Goal: Communication & Community: Answer question/provide support

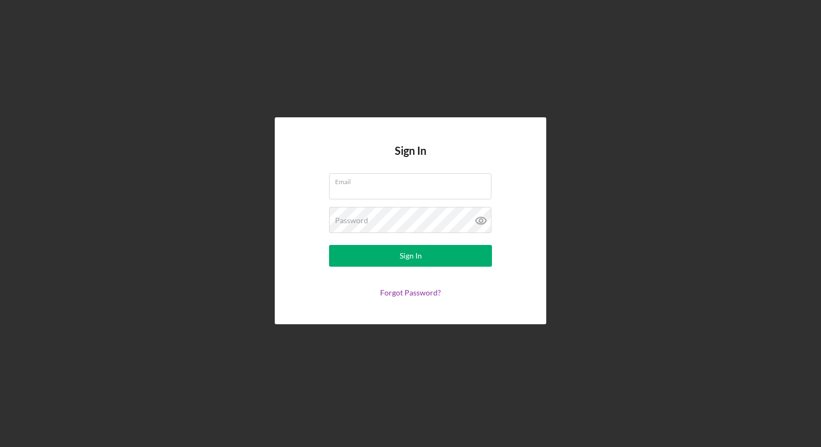
type input "[PERSON_NAME][EMAIL_ADDRESS][DOMAIN_NAME]"
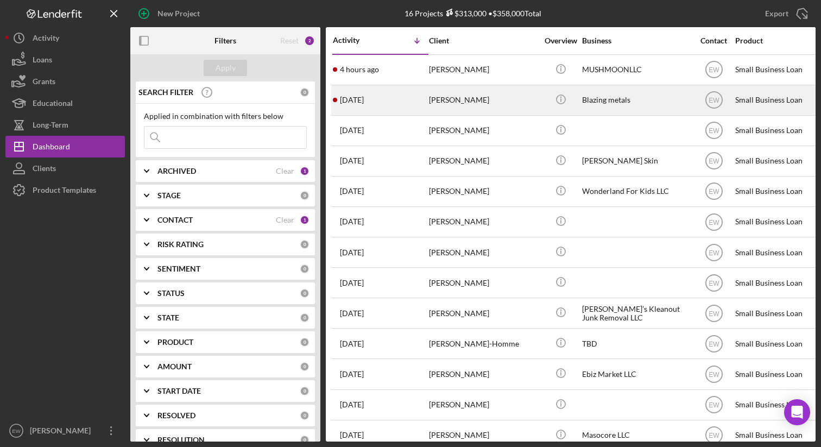
click at [408, 104] on div "[DATE] [PERSON_NAME]" at bounding box center [380, 100] width 95 height 29
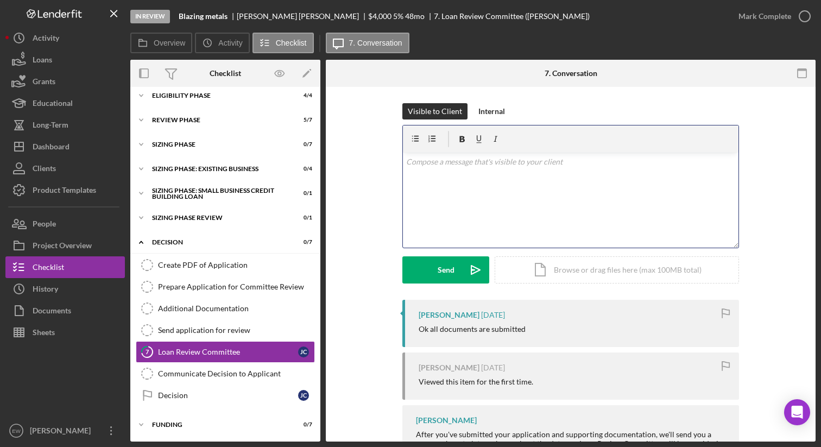
click at [448, 171] on div "v Color teal Color pink Remove color Add row above Add row below Add column bef…" at bounding box center [570, 200] width 335 height 95
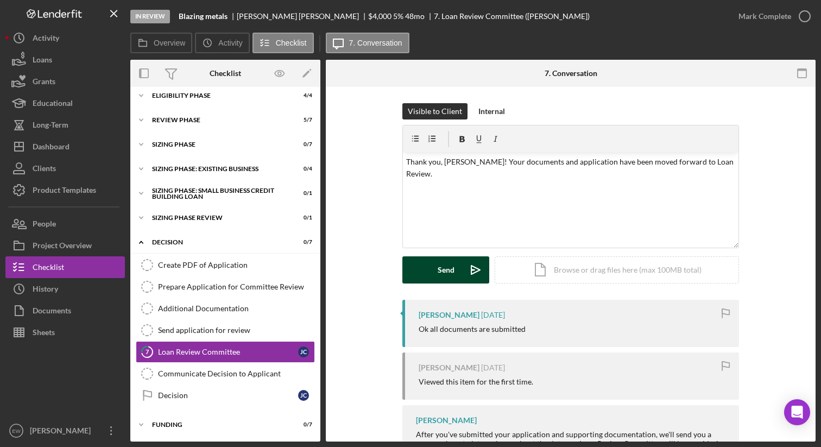
click at [457, 273] on button "Send Icon/icon-invite-send" at bounding box center [445, 269] width 87 height 27
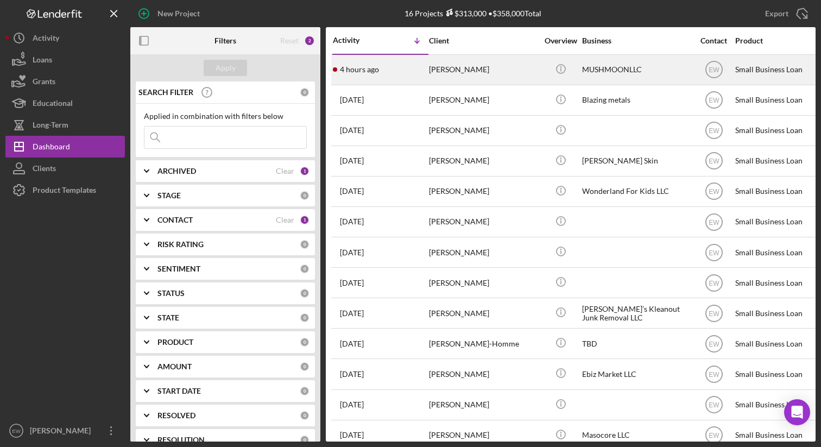
click at [411, 73] on div "4 hours ago [PERSON_NAME]" at bounding box center [380, 69] width 95 height 29
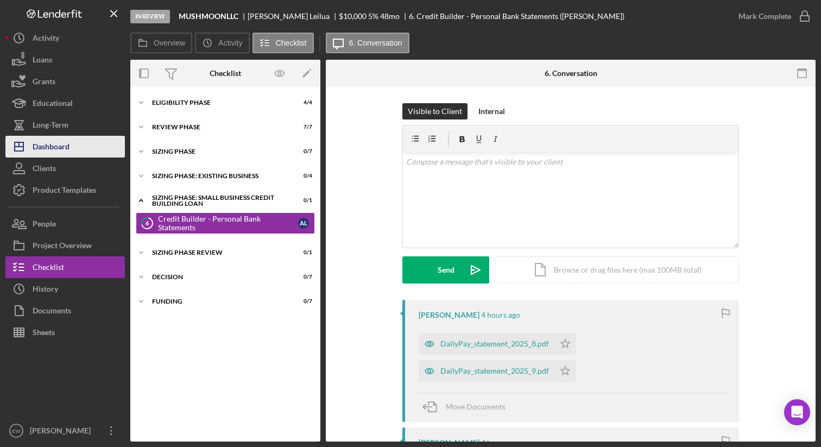
click at [84, 143] on button "Icon/Dashboard Dashboard" at bounding box center [64, 147] width 119 height 22
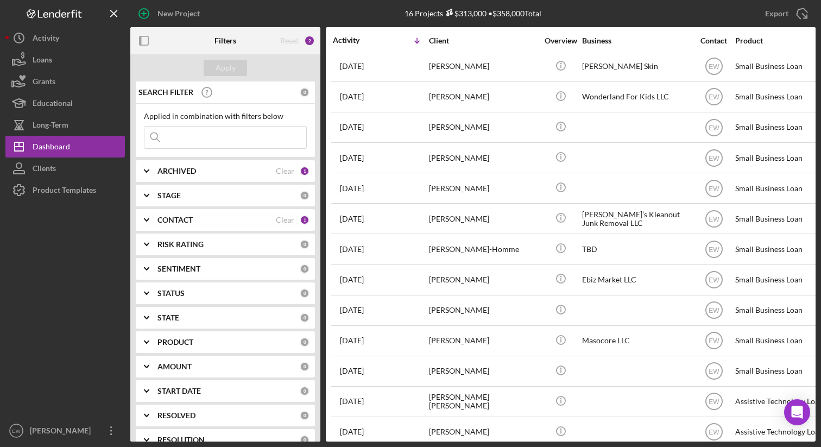
scroll to position [102, 0]
